Goal: Transaction & Acquisition: Purchase product/service

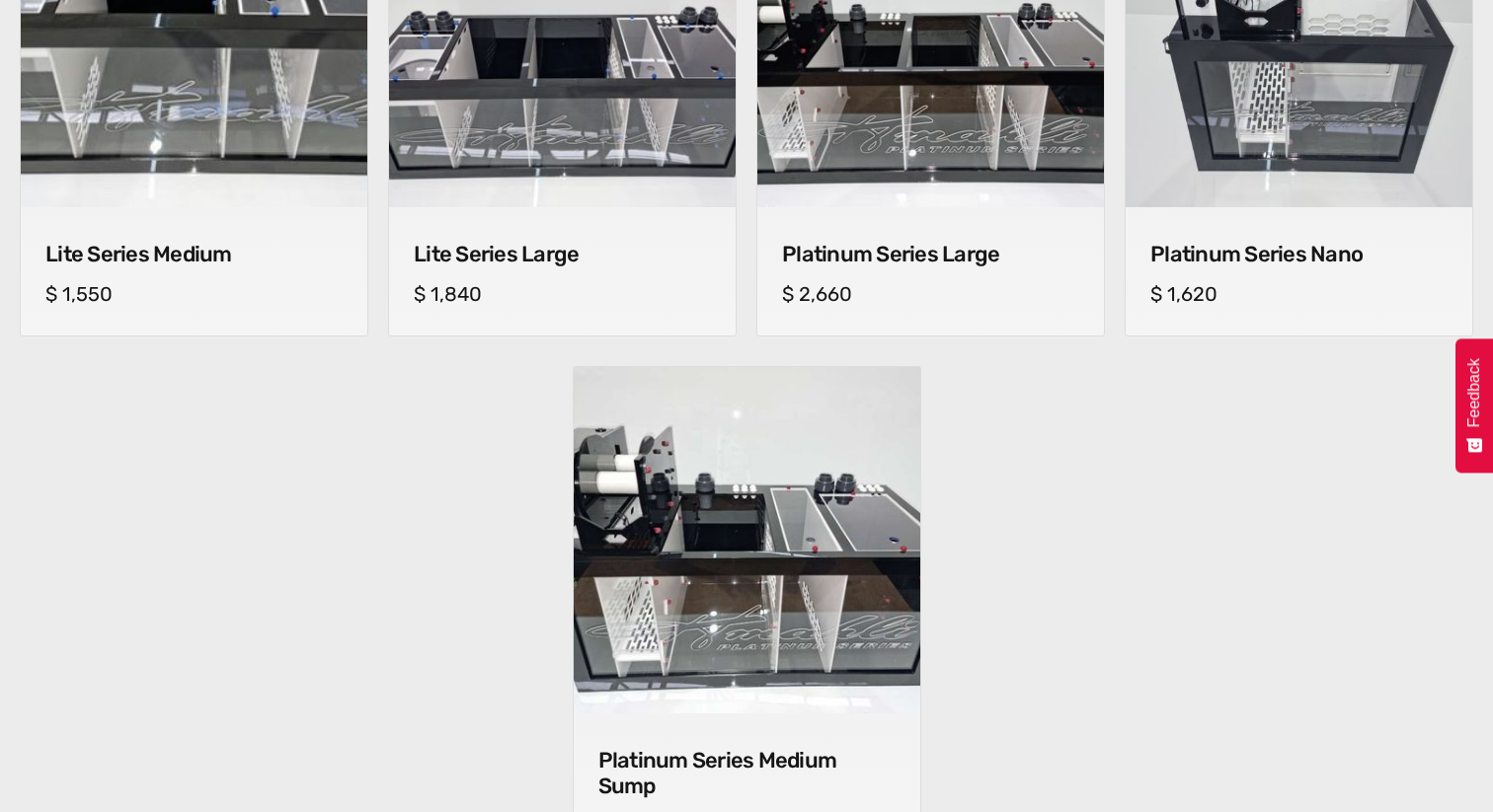
scroll to position [1534, 0]
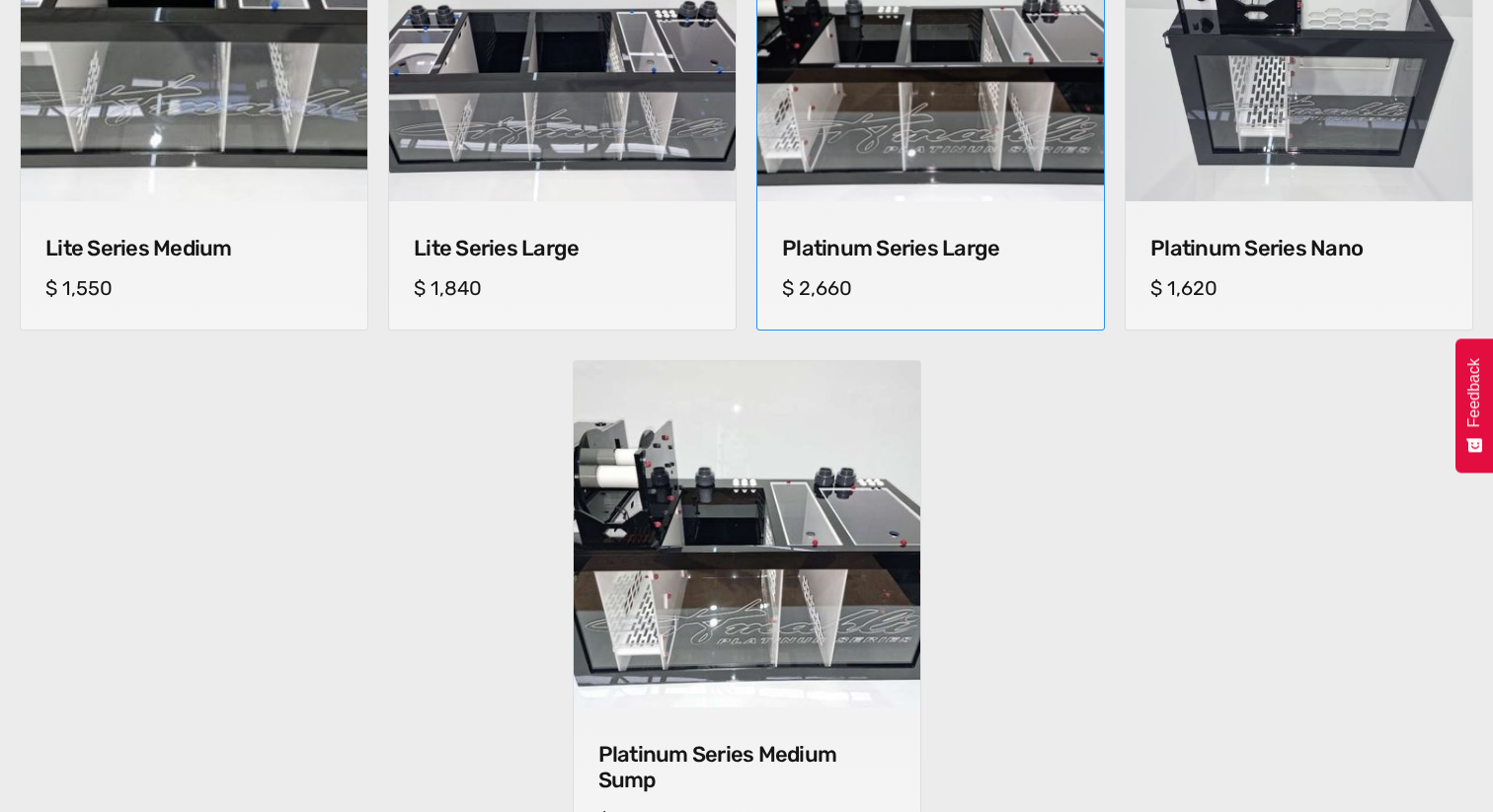
click at [947, 137] on img at bounding box center [931, 29] width 364 height 364
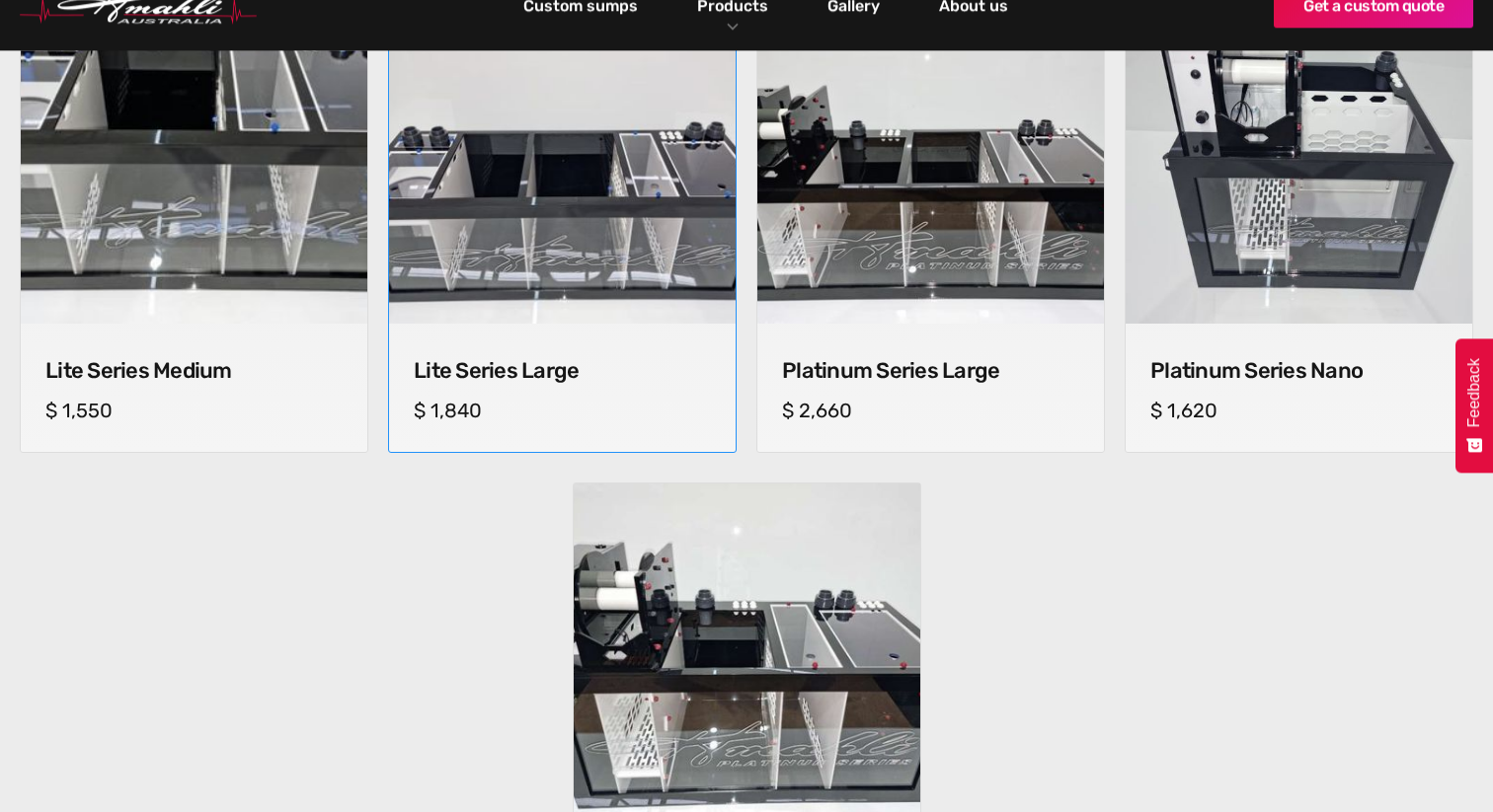
scroll to position [1428, 0]
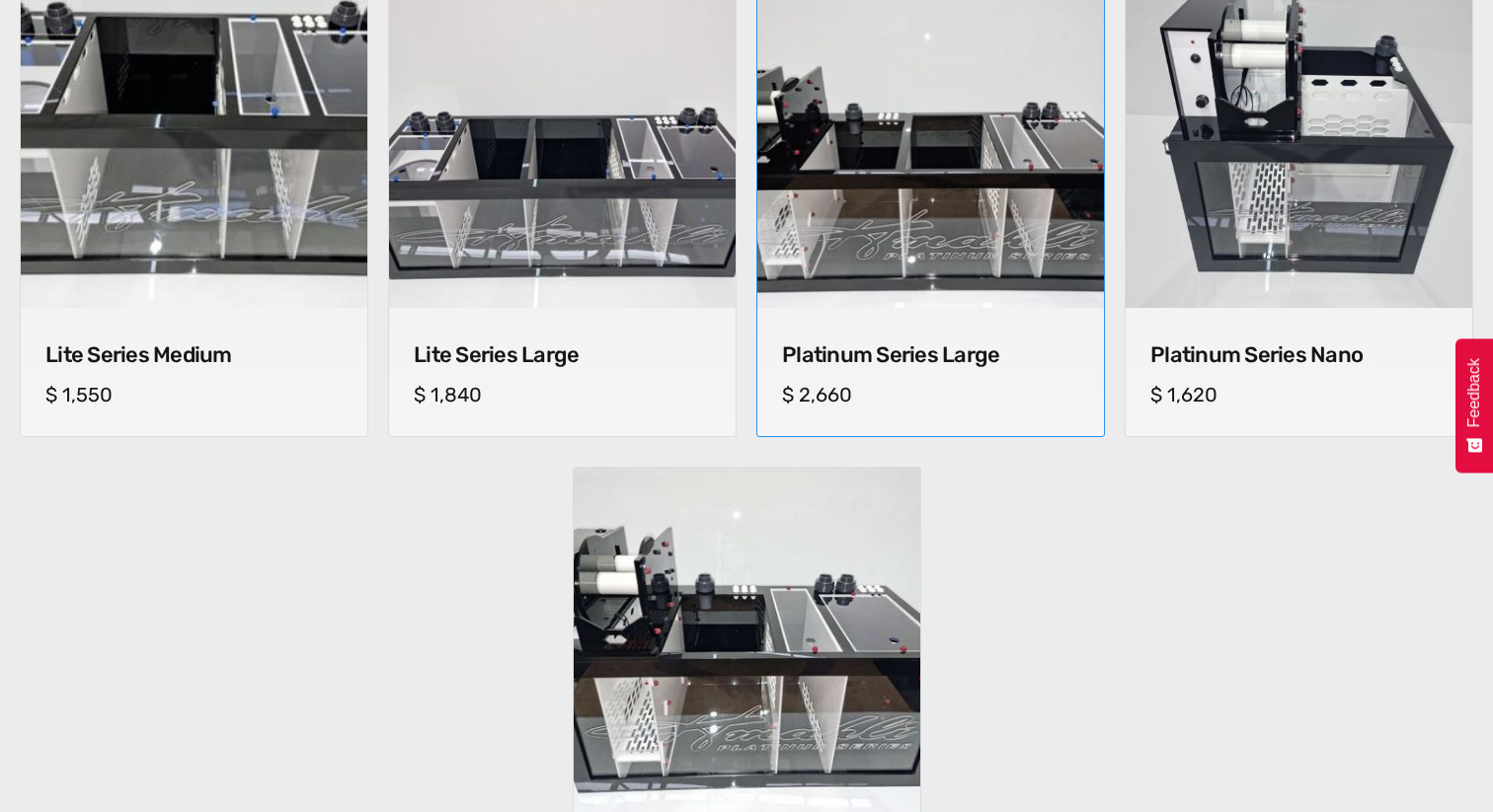
click at [944, 166] on img at bounding box center [931, 135] width 364 height 364
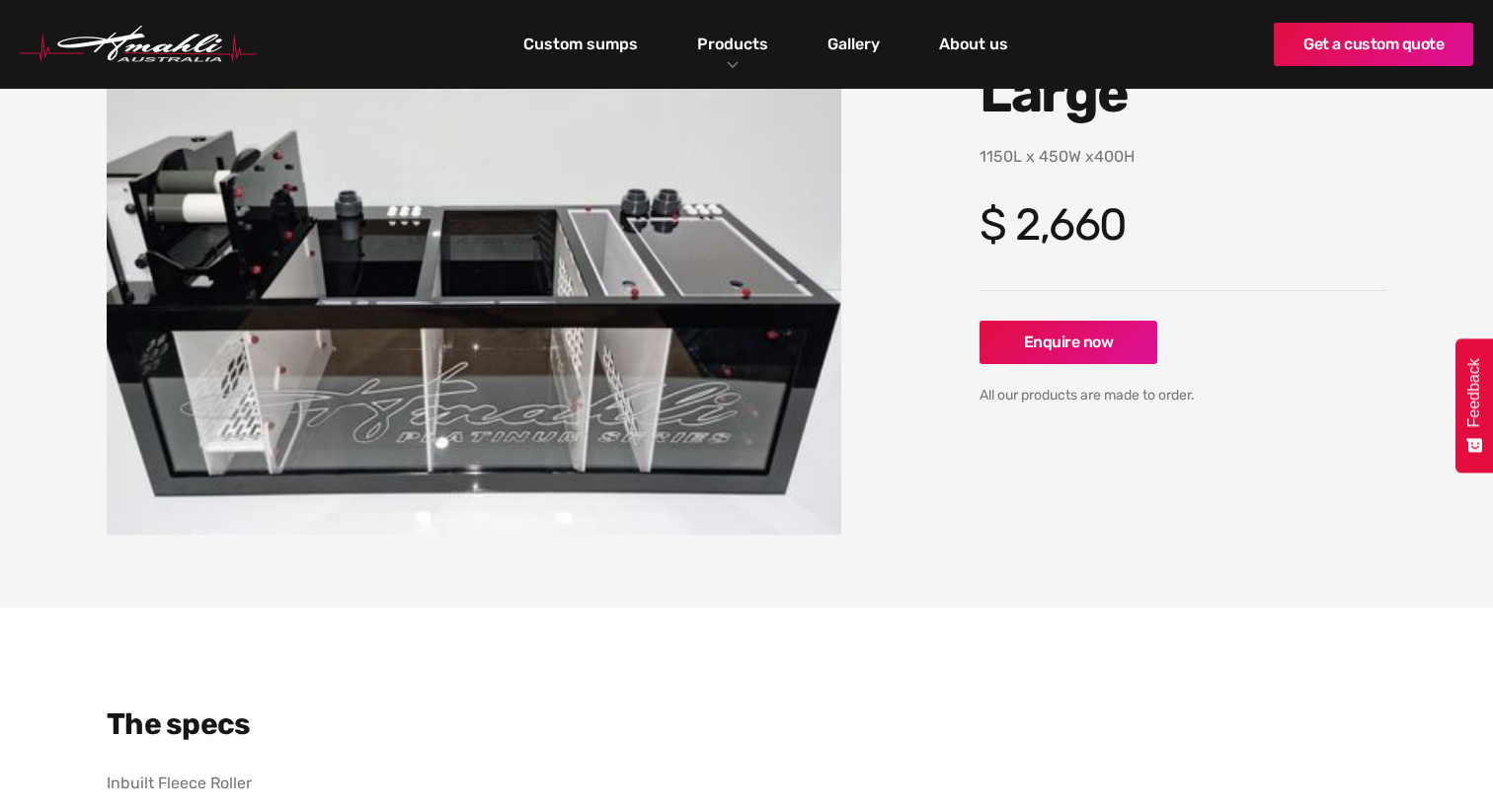
scroll to position [288, 0]
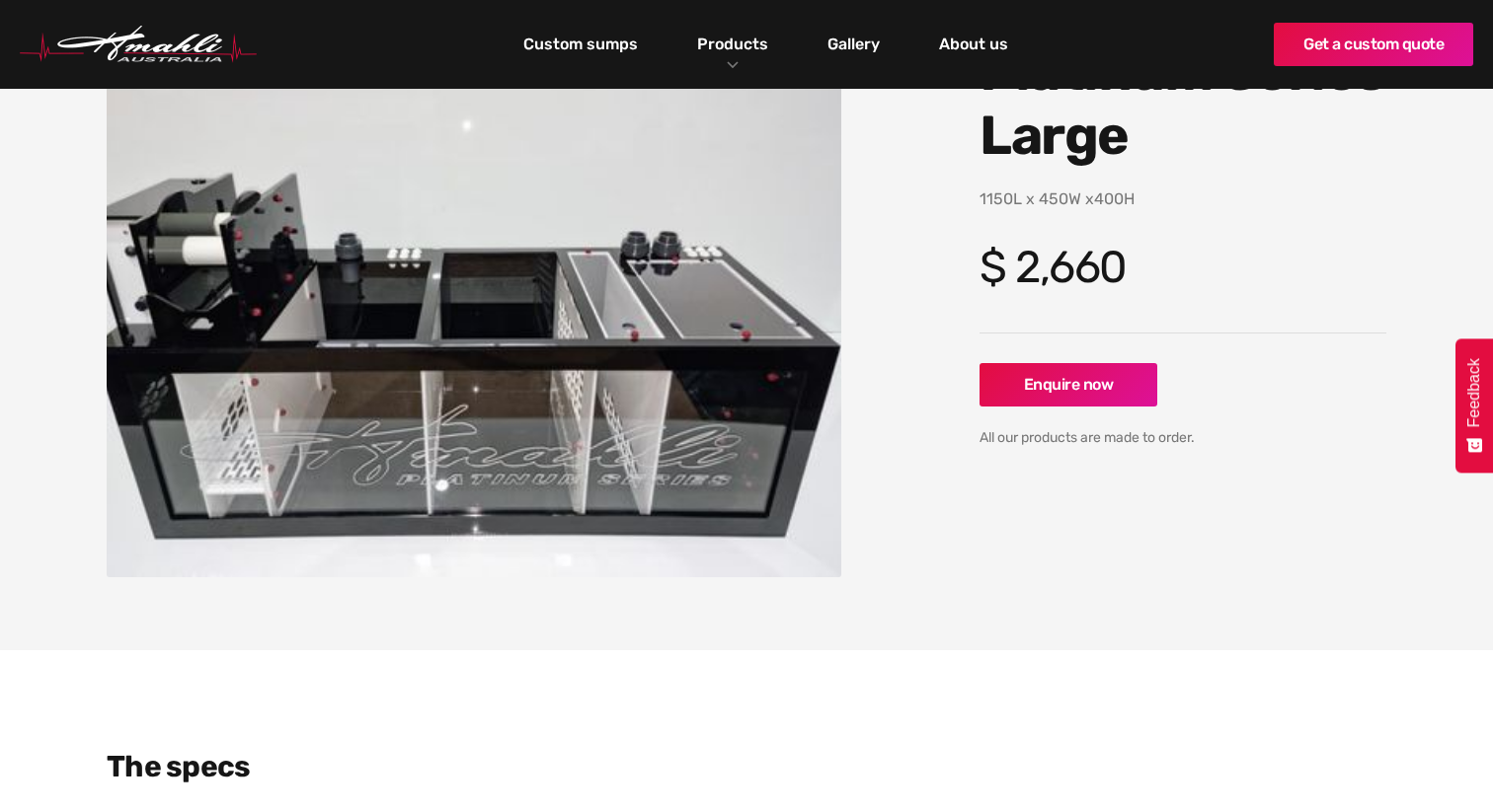
scroll to position [263, 0]
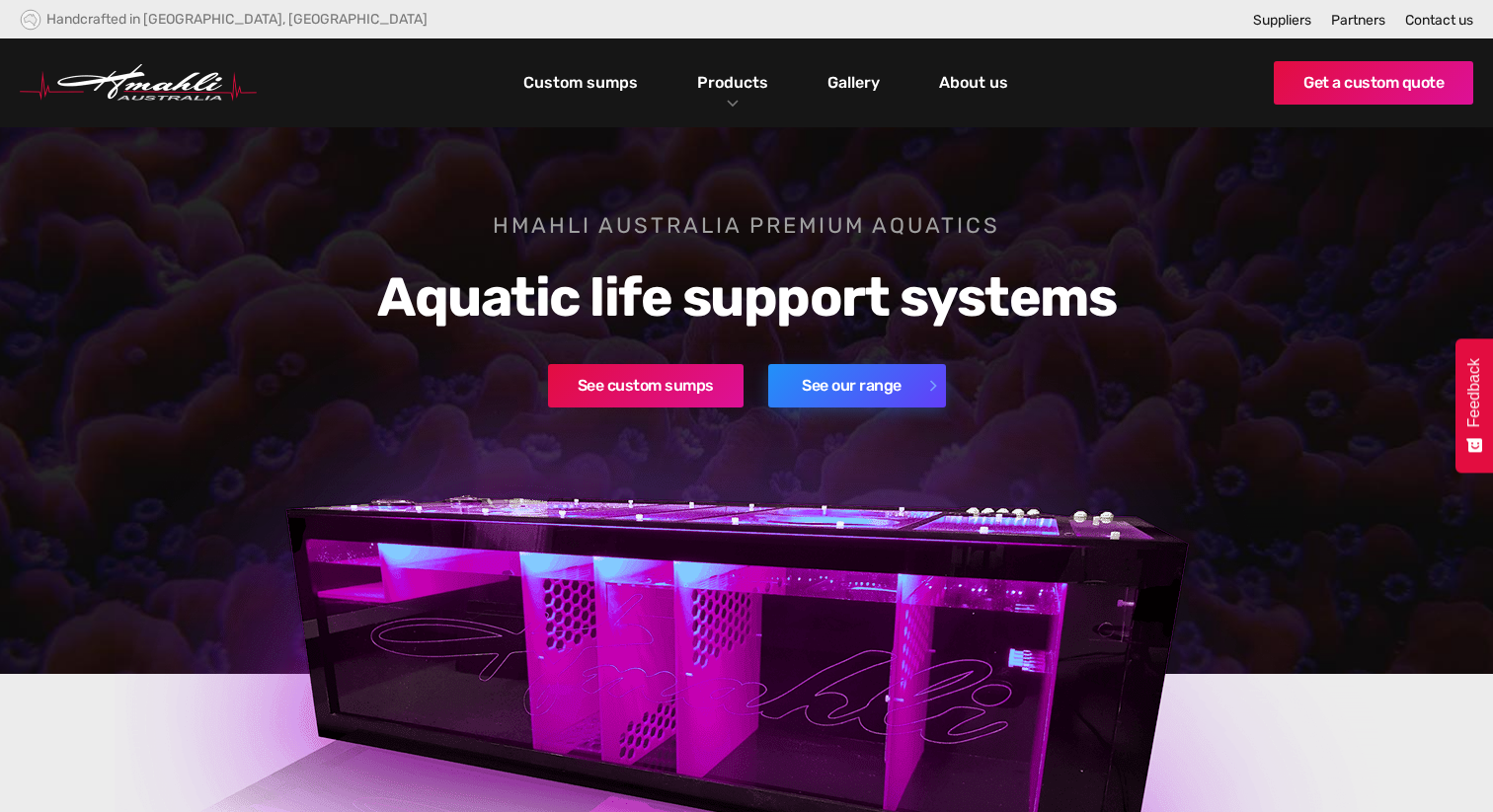
click at [873, 377] on link "See our range" at bounding box center [857, 386] width 178 height 44
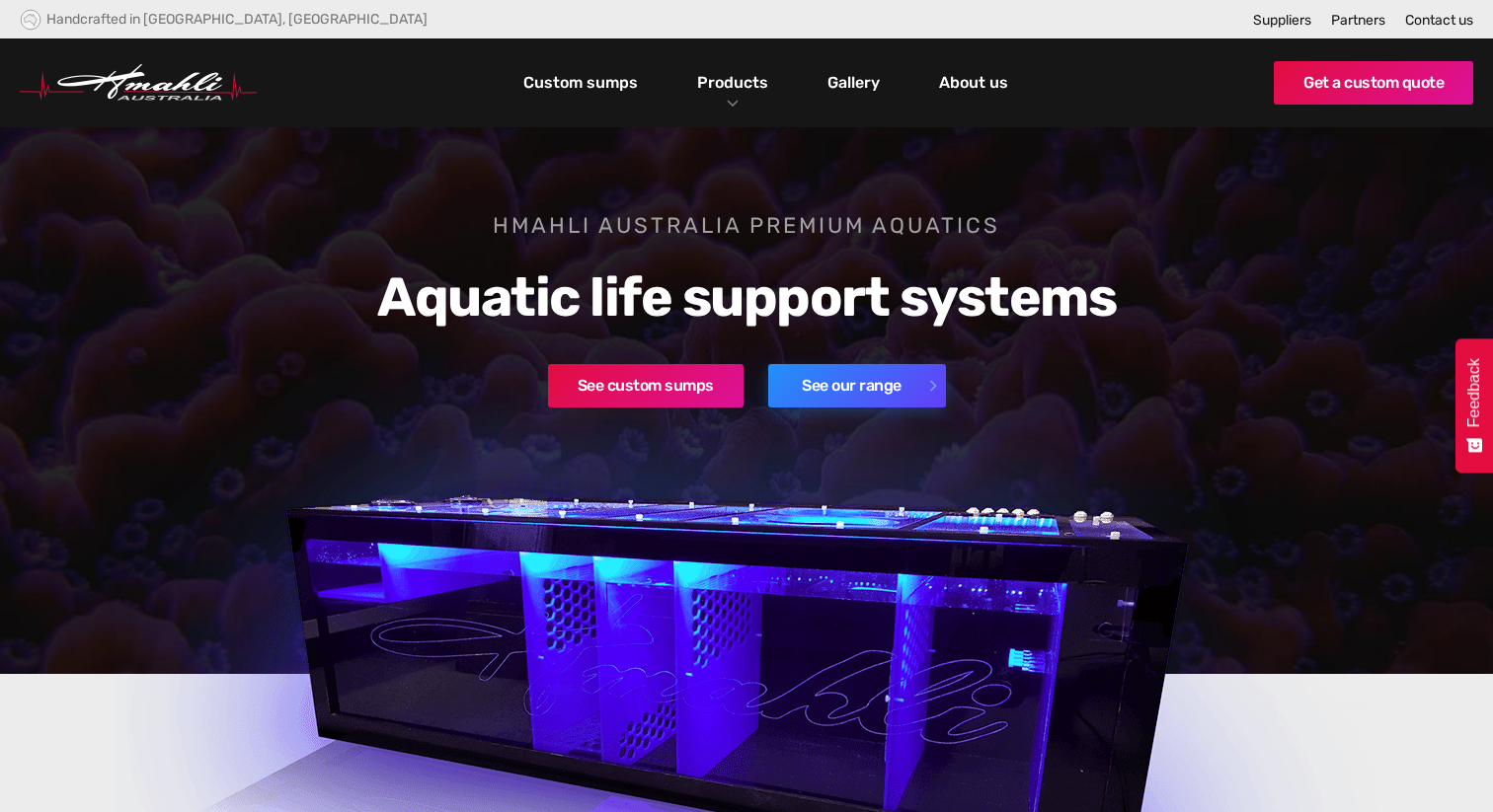
click at [926, 381] on link "See our range" at bounding box center [857, 386] width 178 height 44
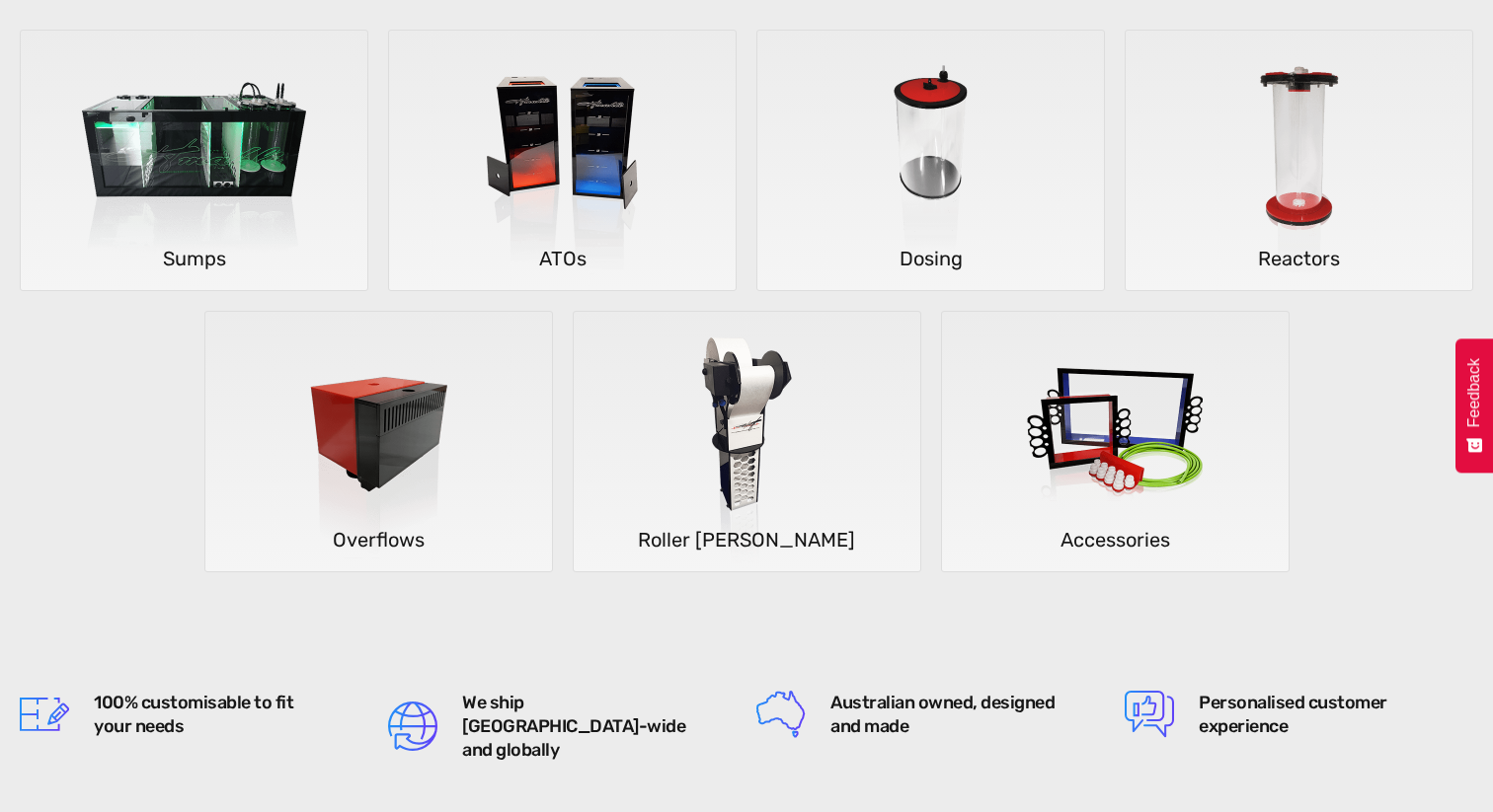
scroll to position [535, 0]
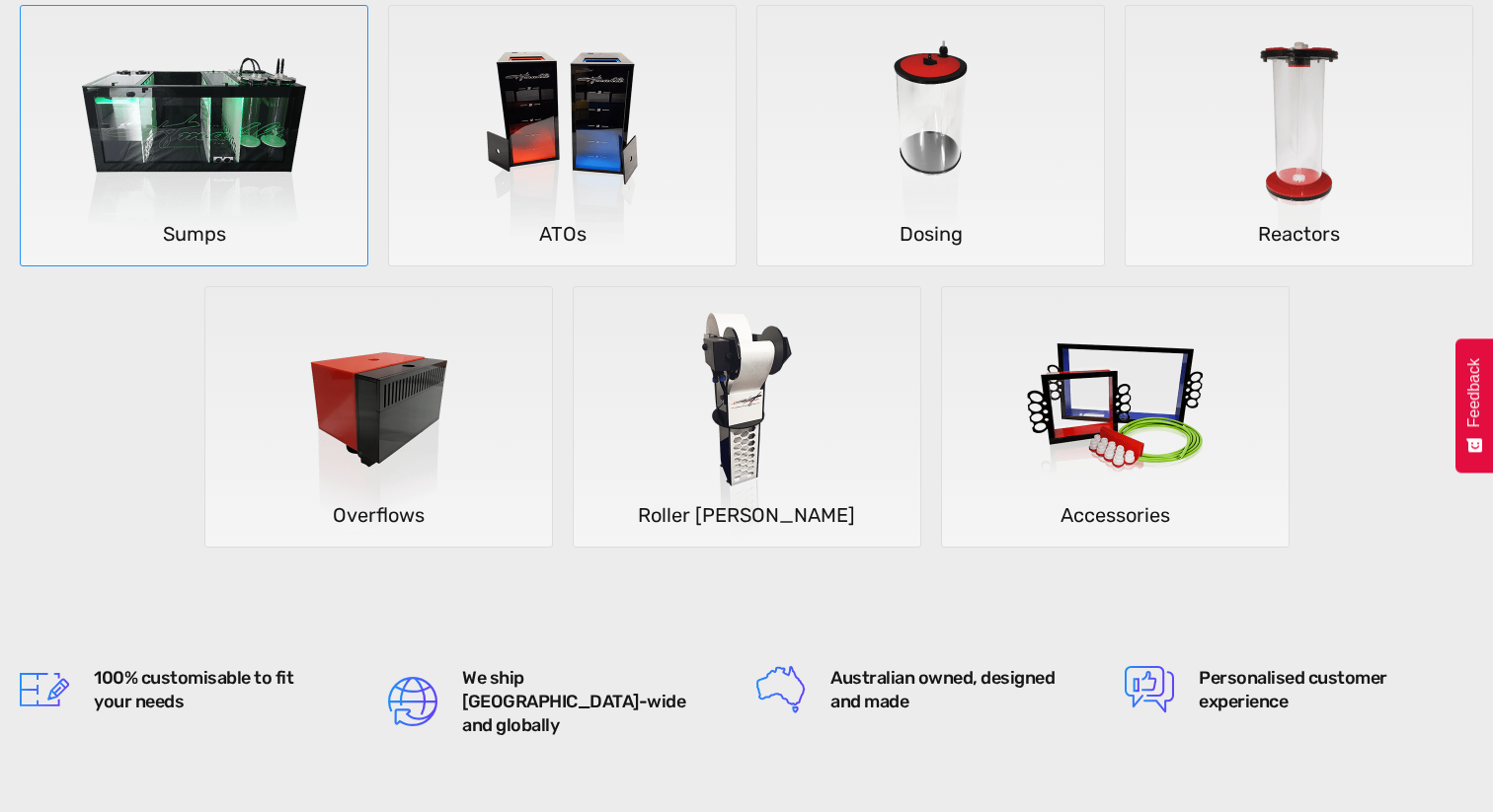
click at [181, 147] on img at bounding box center [194, 136] width 292 height 261
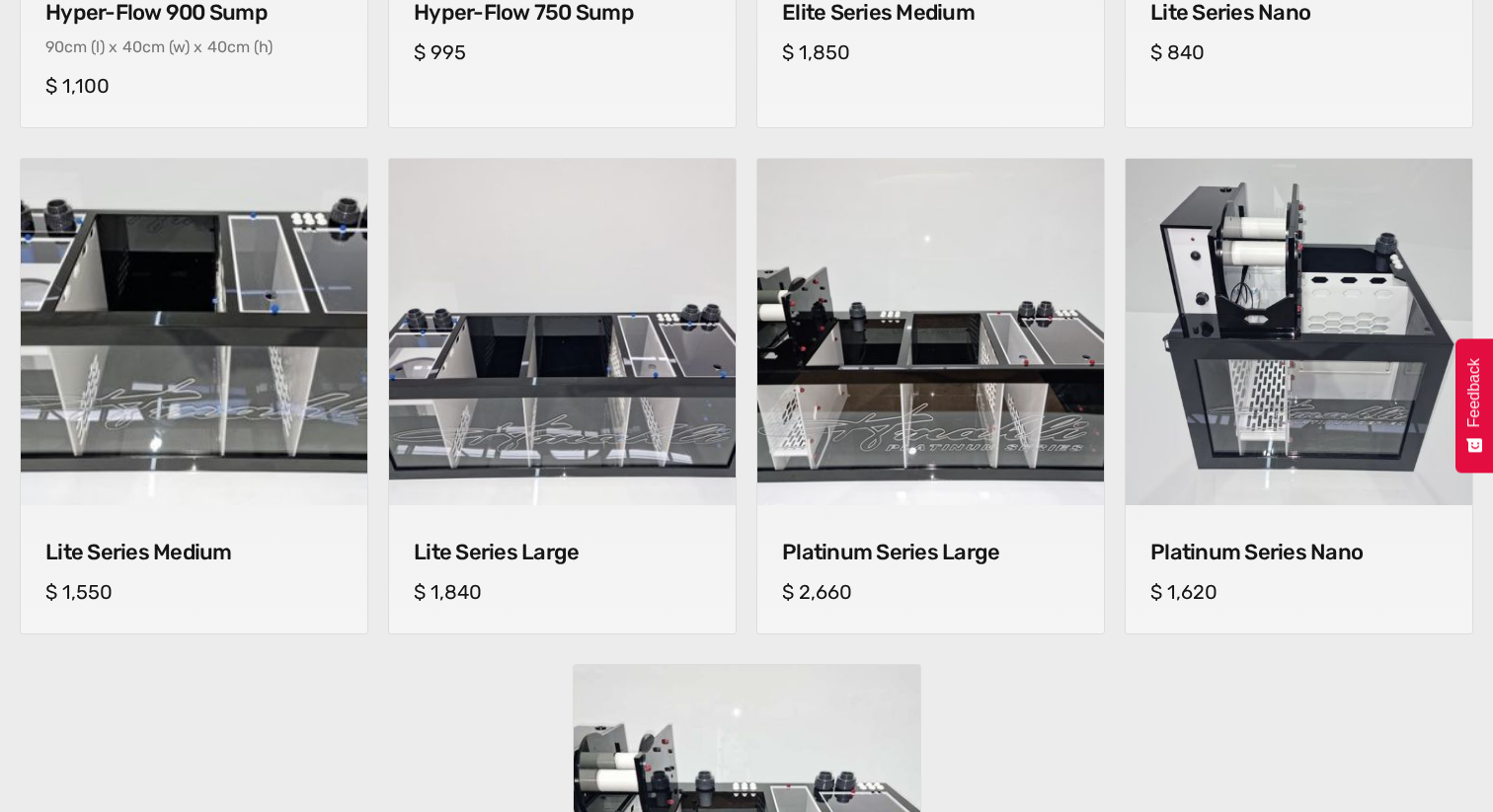
scroll to position [1260, 0]
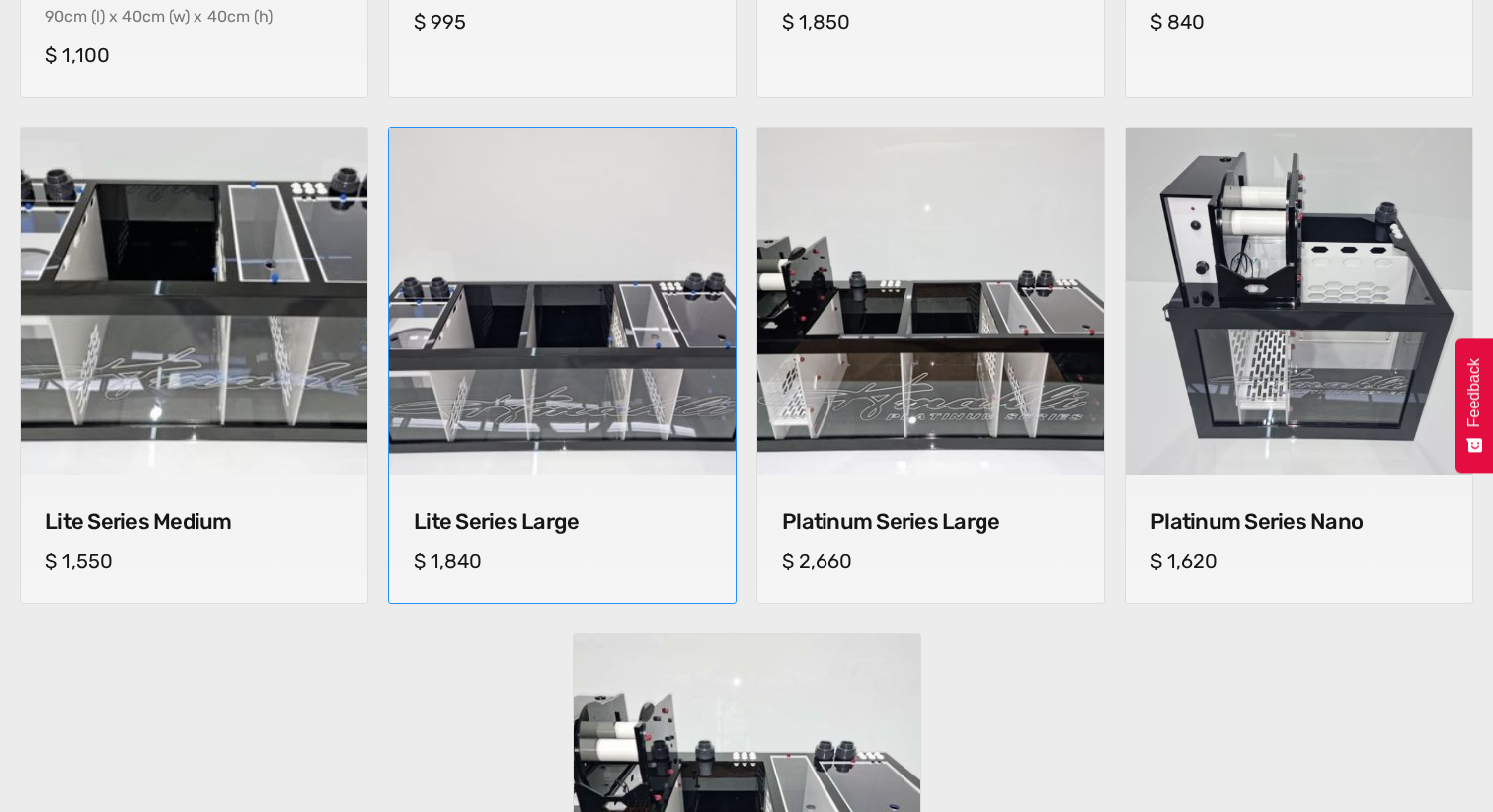
click at [538, 260] on img at bounding box center [561, 301] width 364 height 364
